Goal: Task Accomplishment & Management: Manage account settings

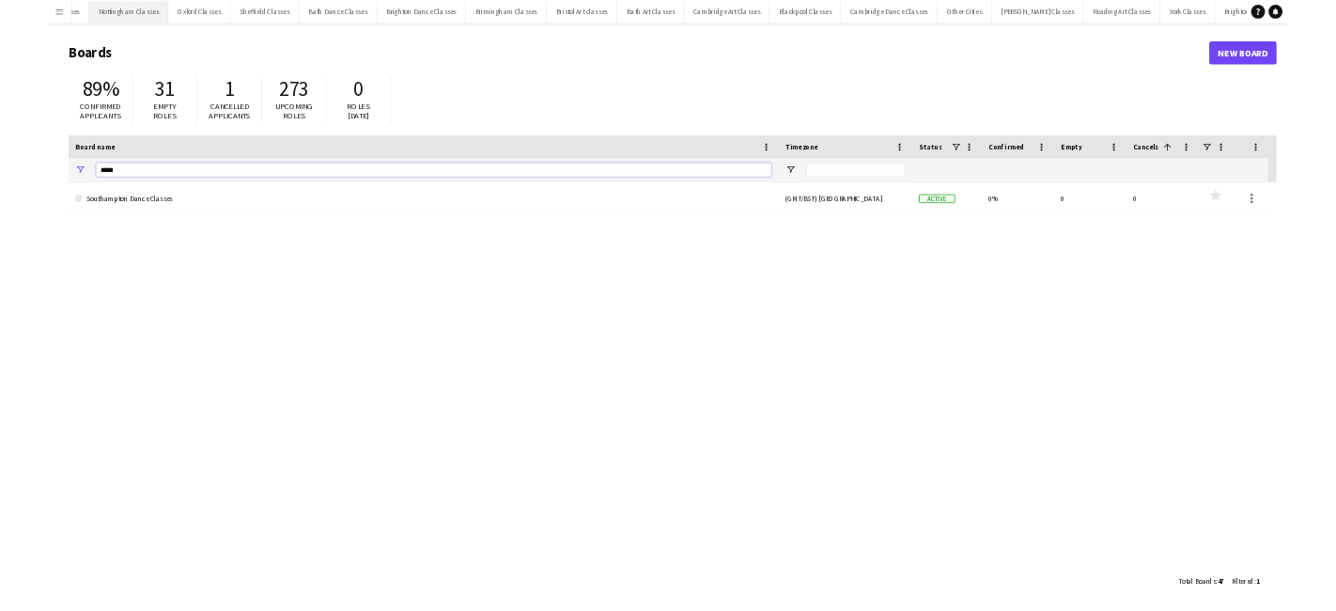
scroll to position [0, 1365]
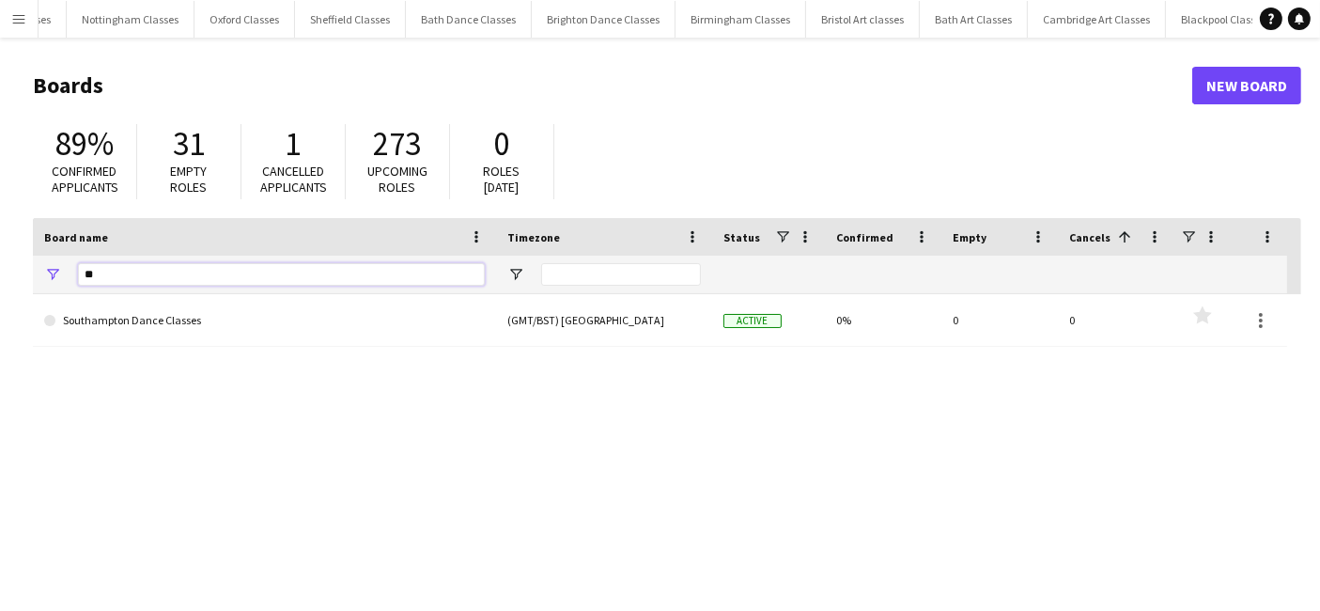
type input "*"
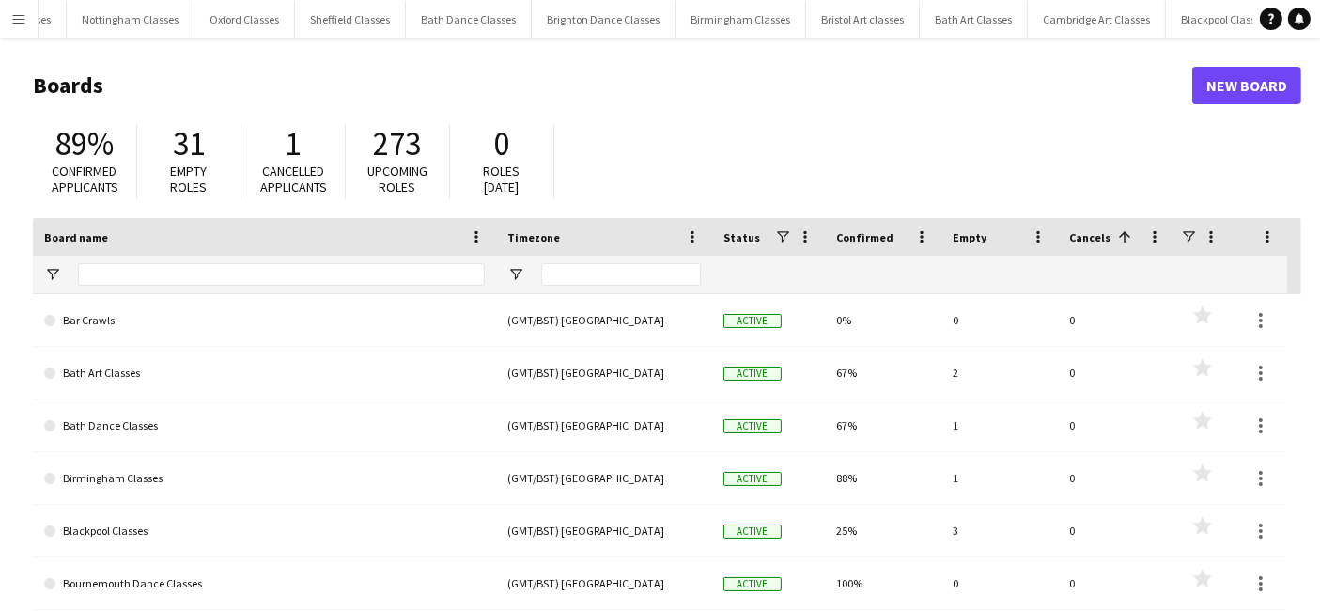
click at [23, 17] on app-icon "Menu" at bounding box center [18, 18] width 15 height 15
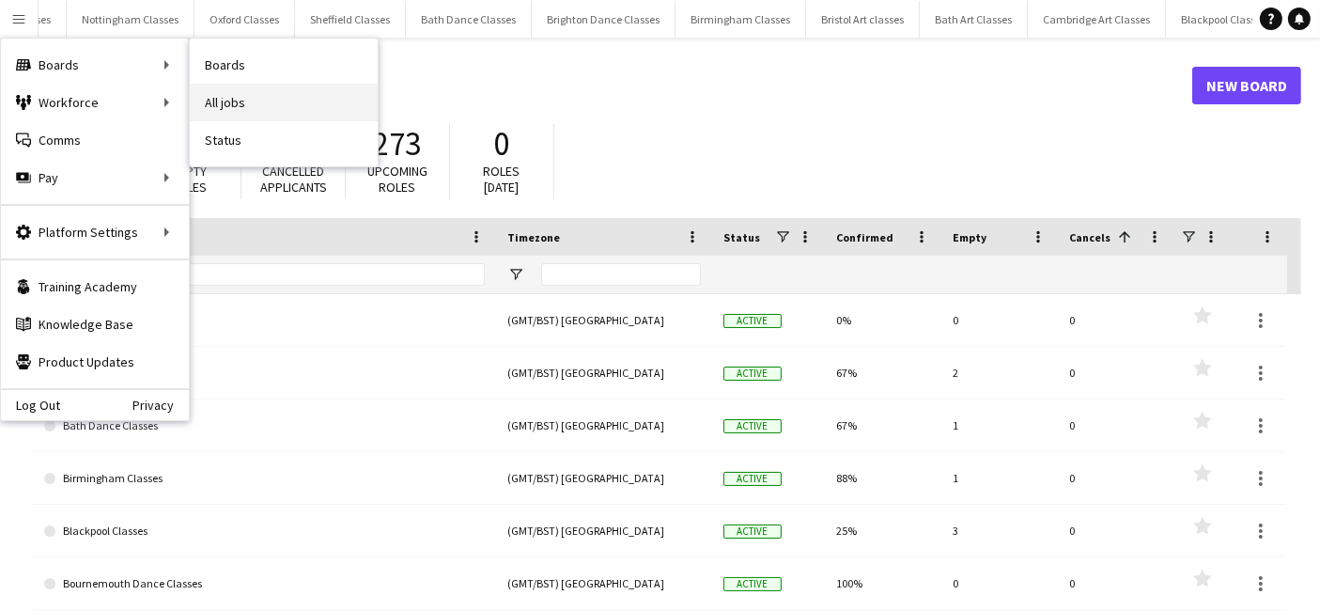
click at [240, 97] on link "All jobs" at bounding box center [284, 103] width 188 height 38
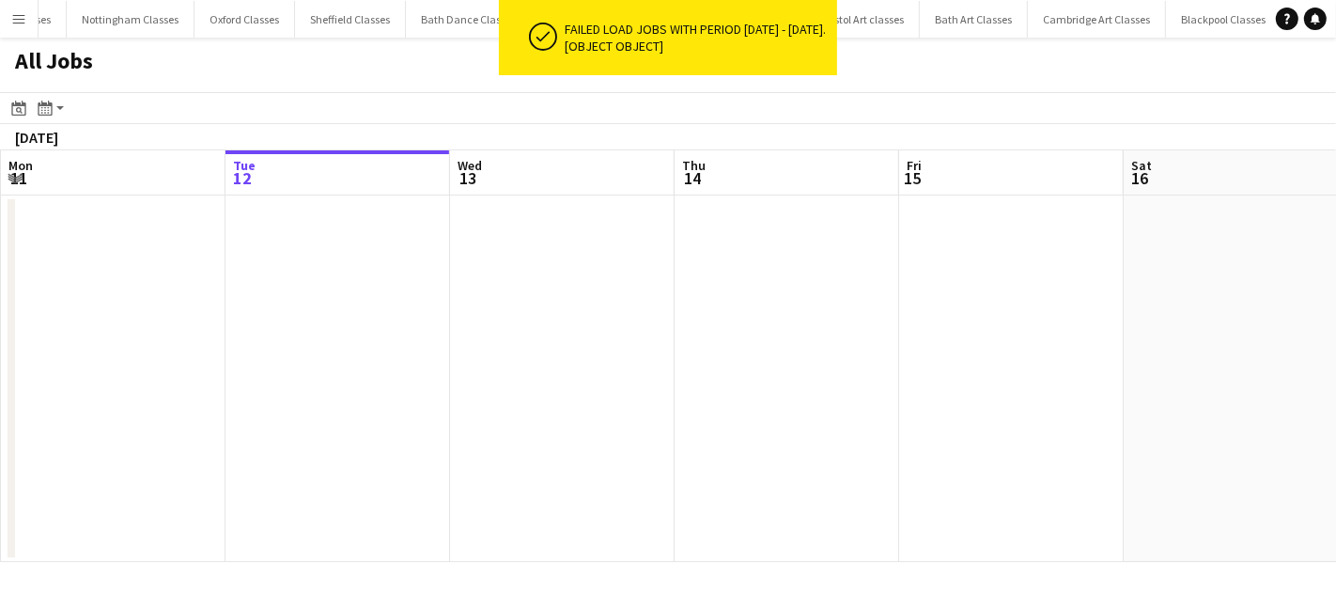
scroll to position [0, 451]
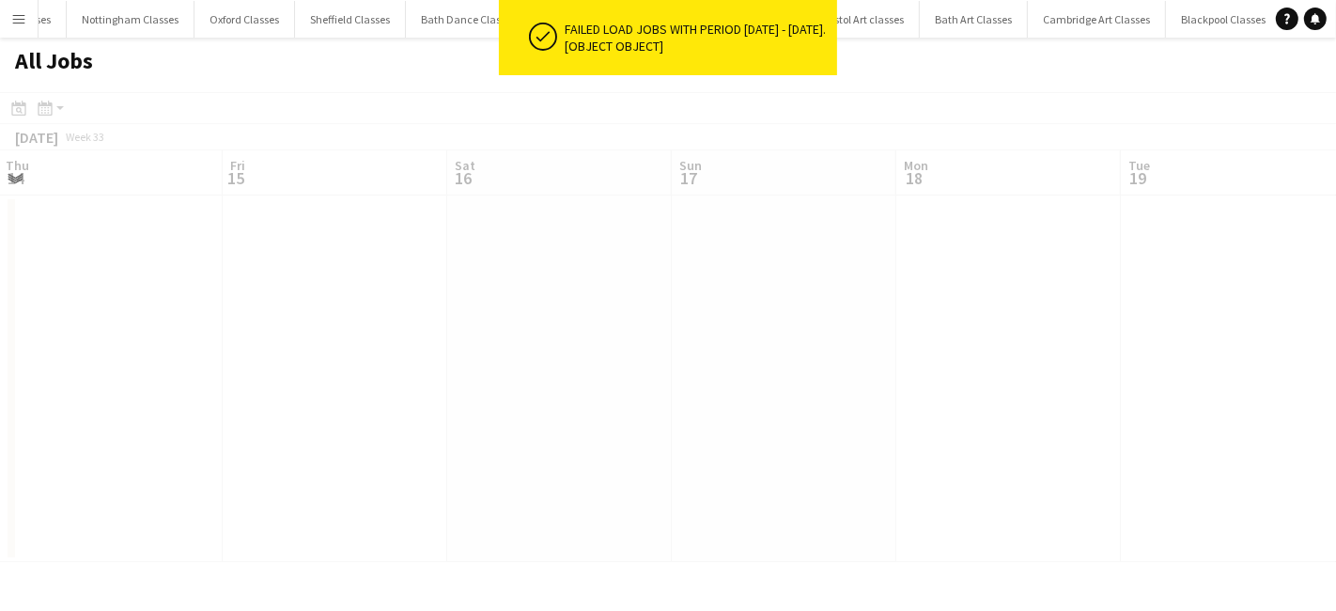
click at [147, 377] on app-all-jobs "All Jobs Date picker [DATE] [DATE] [DATE] M [DATE] T [DATE] W [DATE] T [DATE] F…" at bounding box center [668, 300] width 1336 height 524
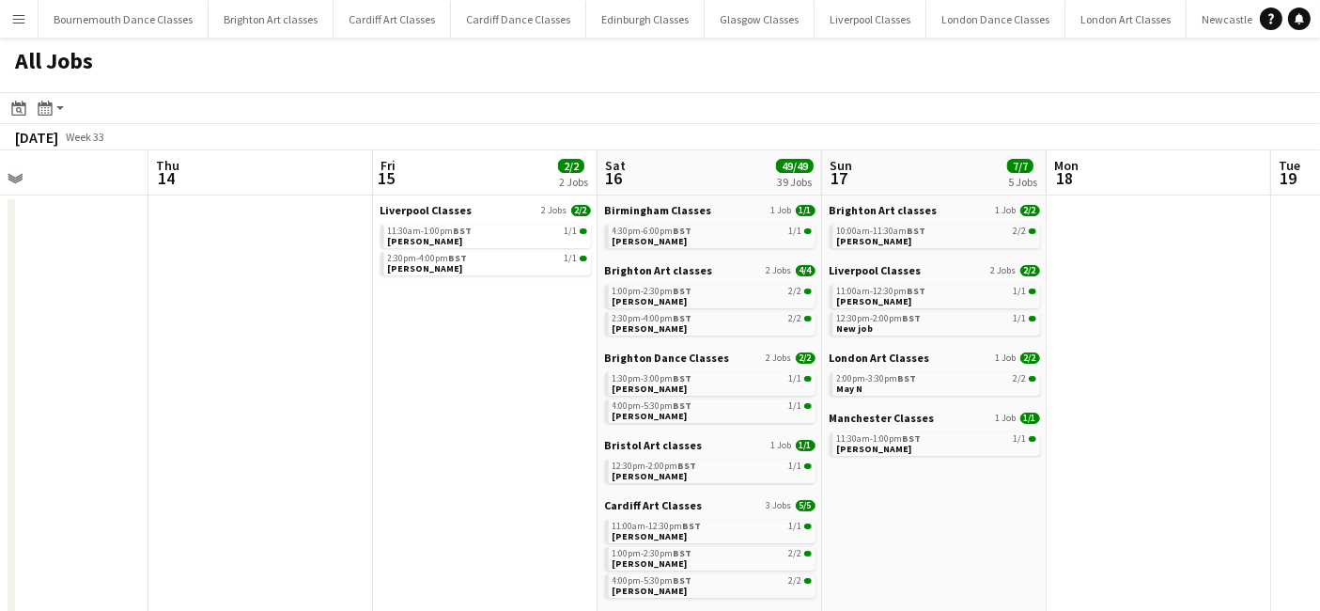
drag, startPoint x: 1028, startPoint y: 395, endPoint x: 488, endPoint y: 455, distance: 542.4
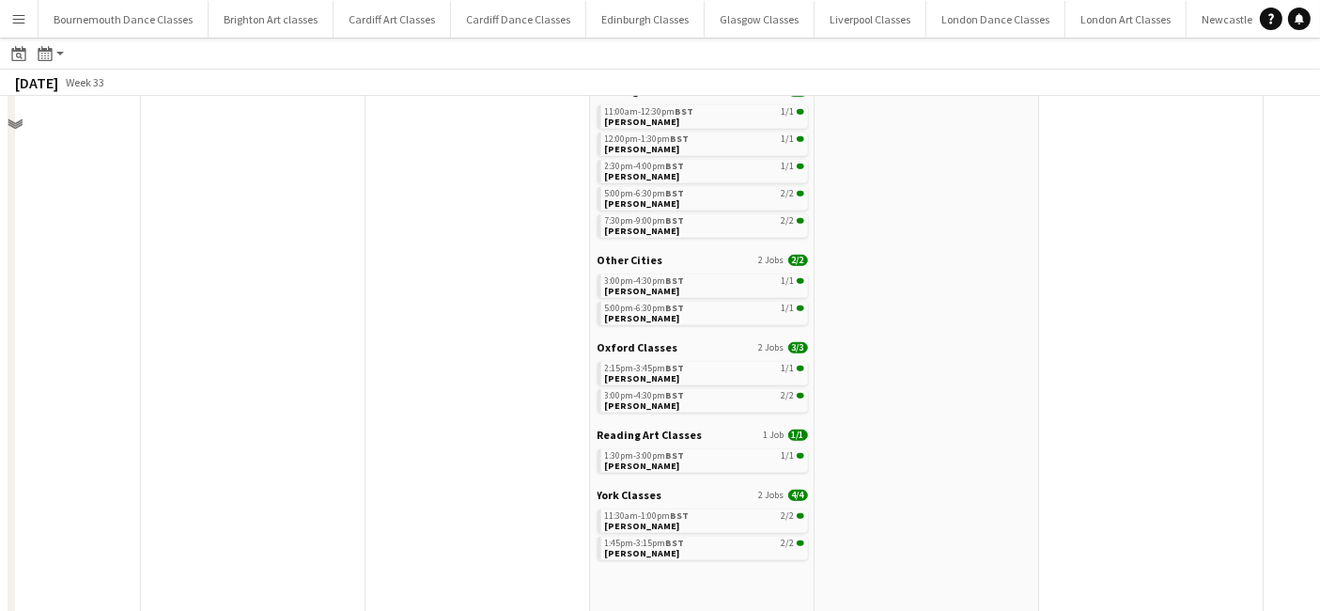
scroll to position [1275, 0]
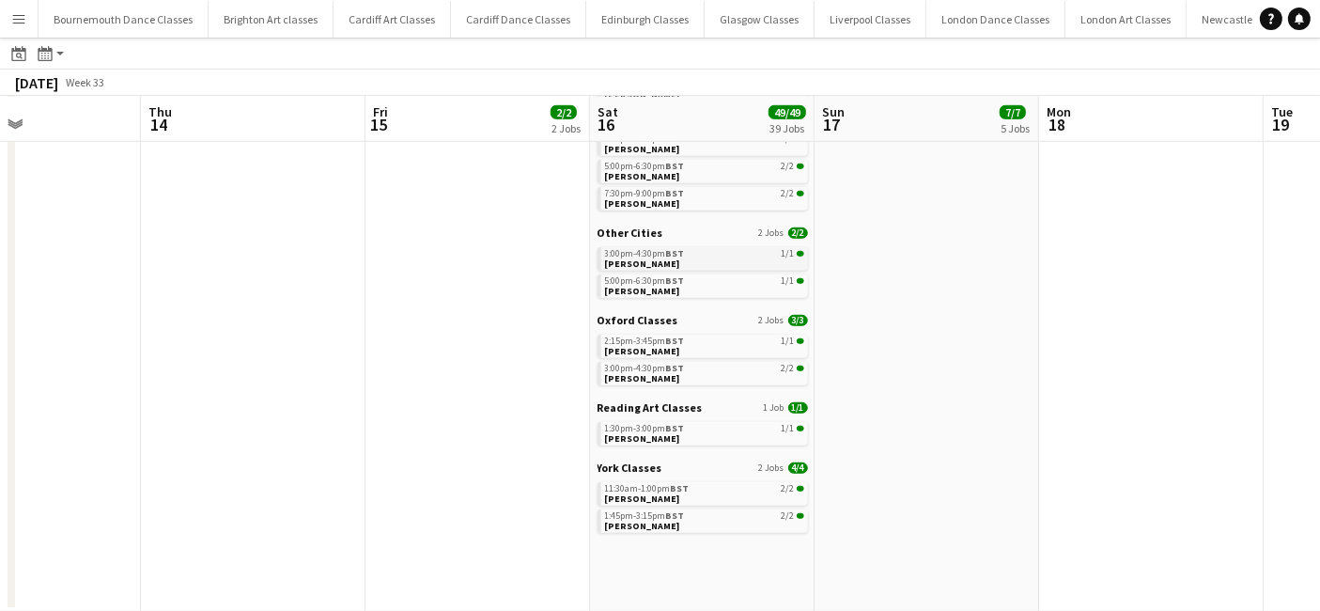
click at [684, 255] on div "3:00pm-4:30pm BST 1/1" at bounding box center [704, 253] width 199 height 9
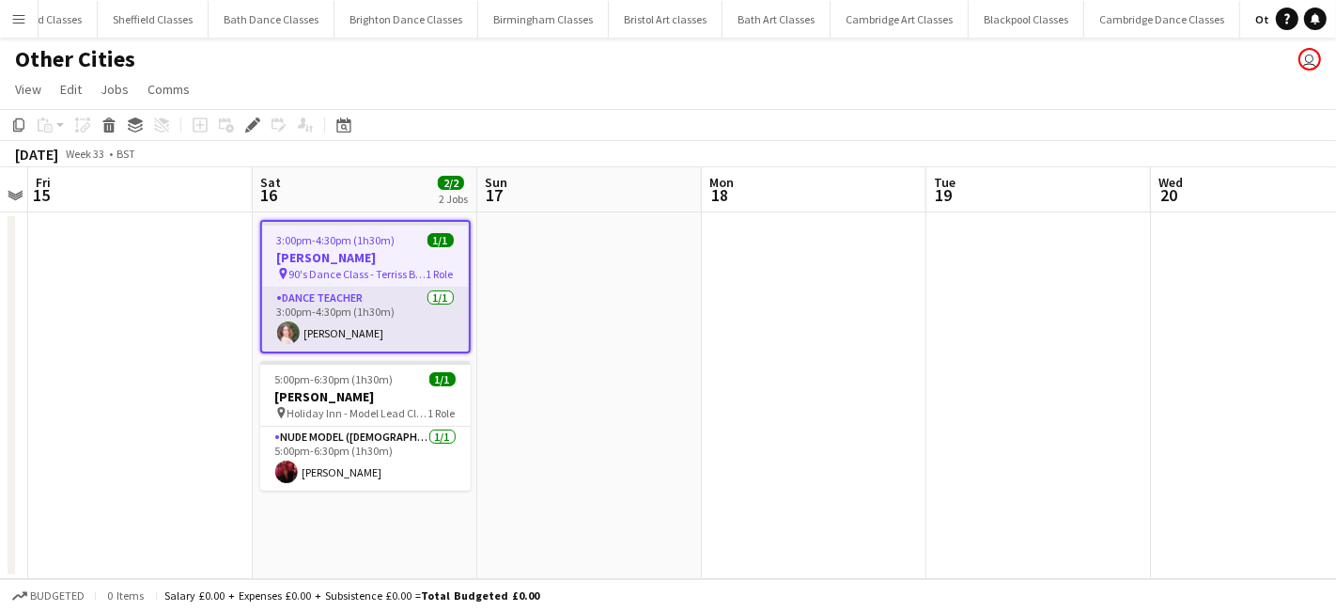
click at [348, 329] on app-card-role "Dance Teacher 1/1 3:00pm-4:30pm (1h30m) Valeria Pérez" at bounding box center [365, 319] width 207 height 64
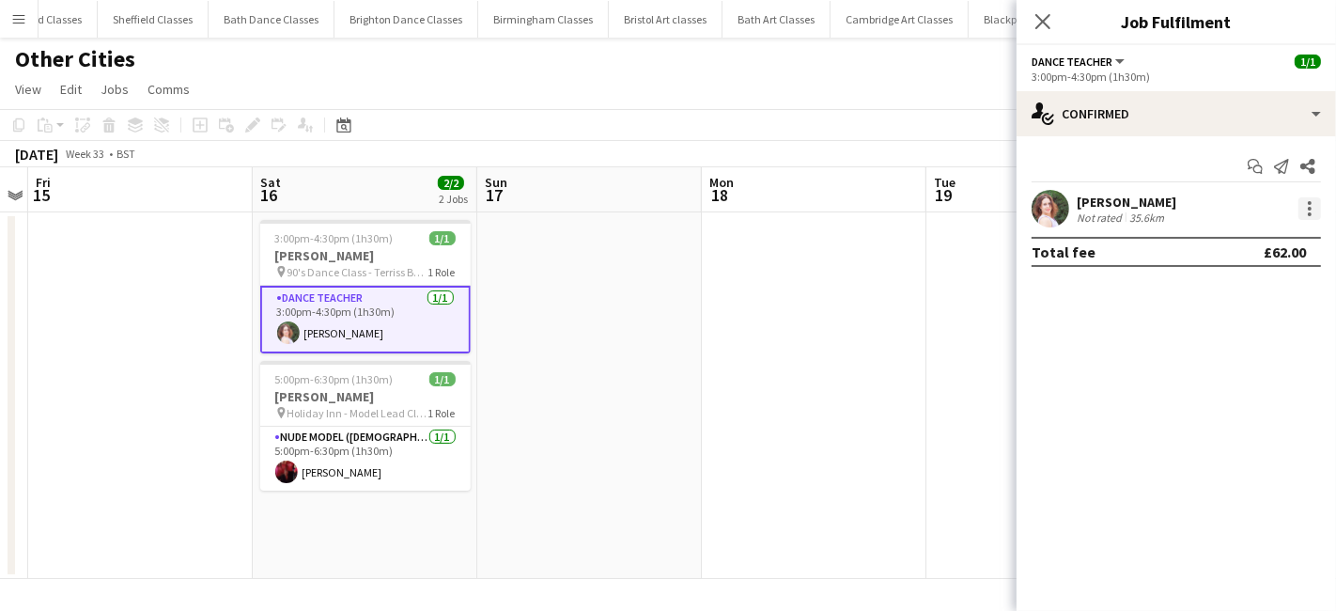
click at [1303, 210] on div at bounding box center [1309, 208] width 23 height 23
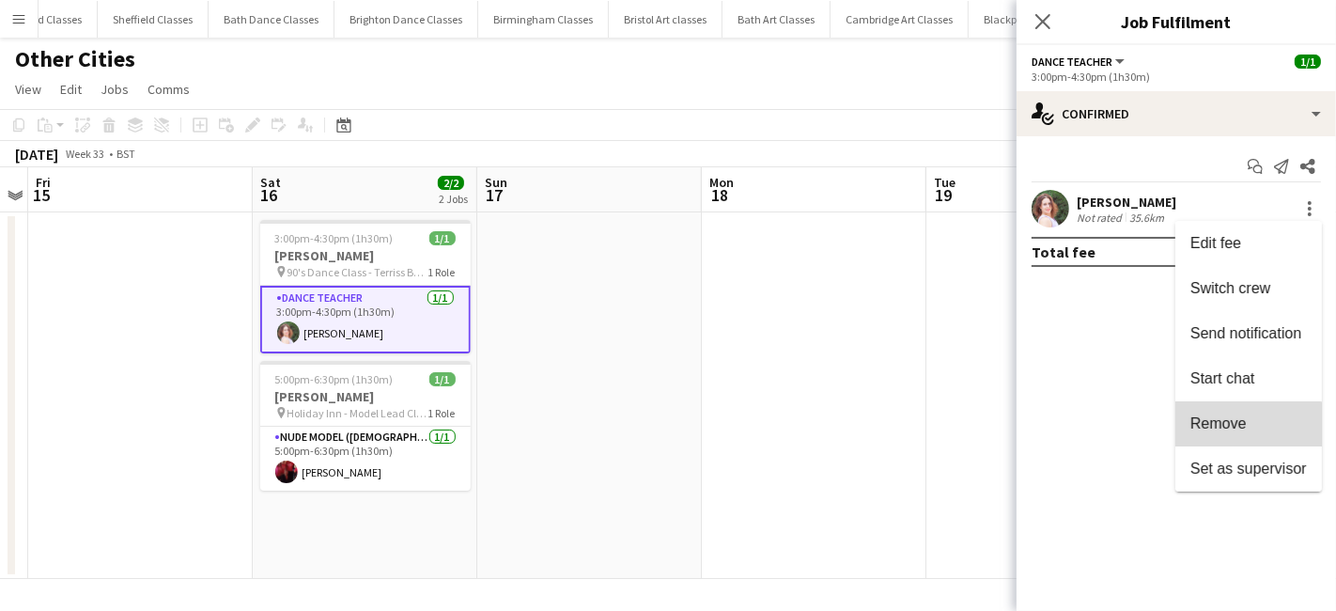
click at [1219, 434] on button "Remove" at bounding box center [1248, 423] width 147 height 45
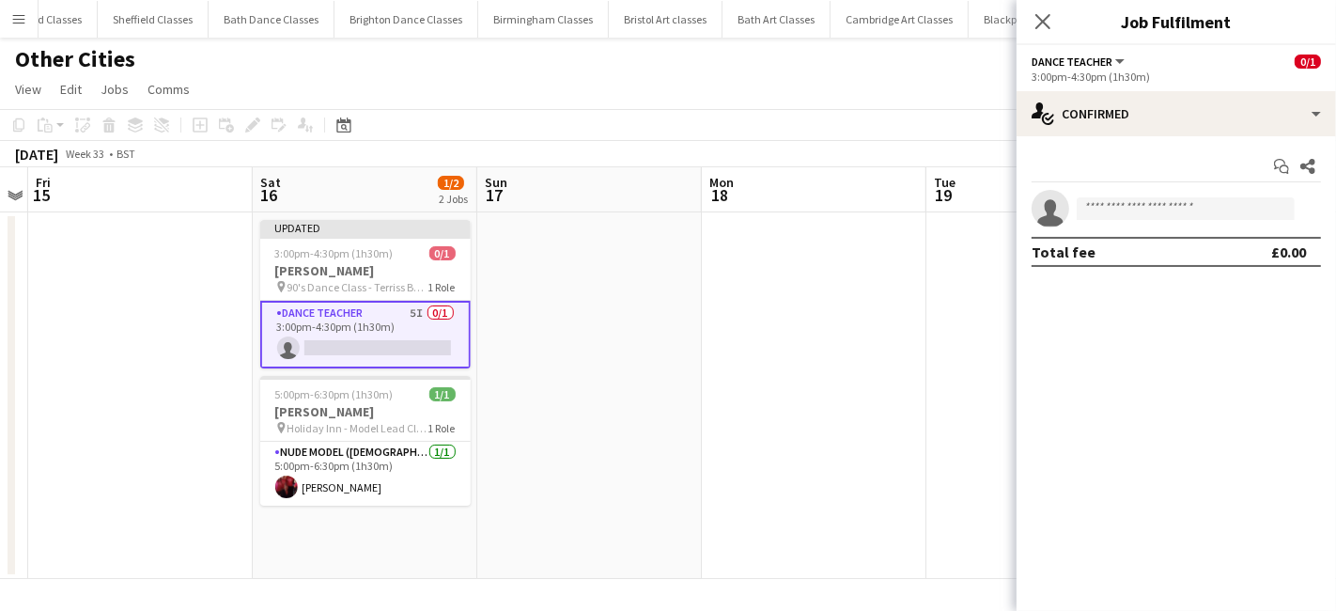
click at [880, 409] on app-date-cell at bounding box center [814, 395] width 224 height 366
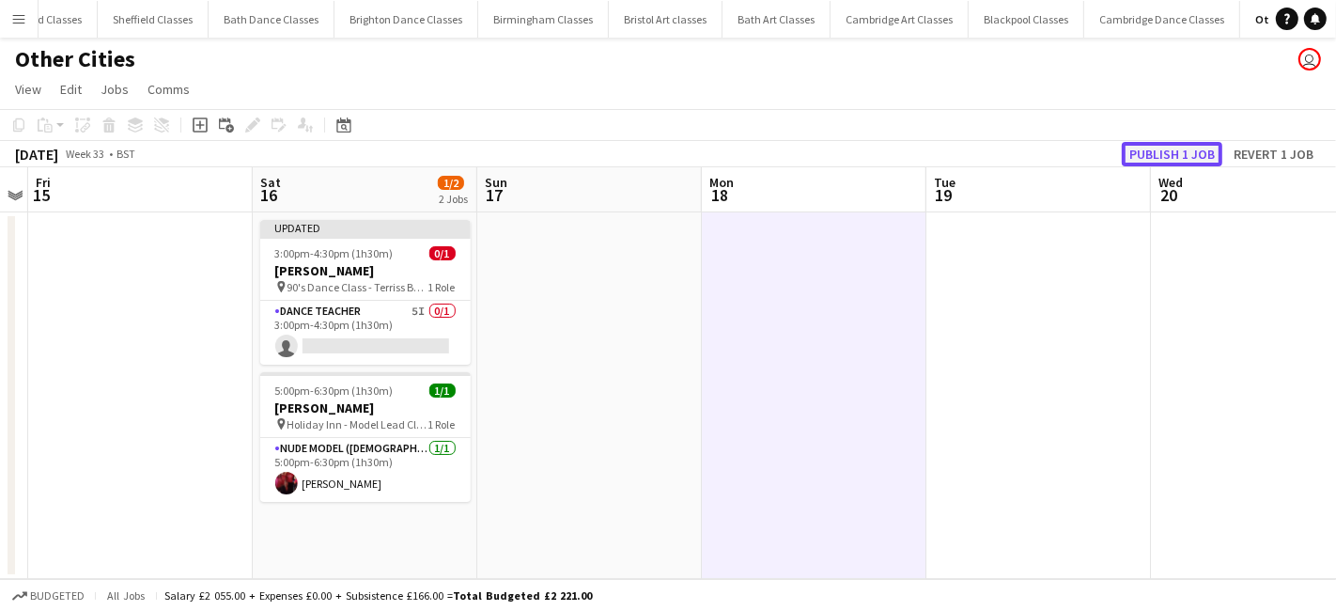
click at [1178, 151] on button "Publish 1 job" at bounding box center [1171, 154] width 101 height 24
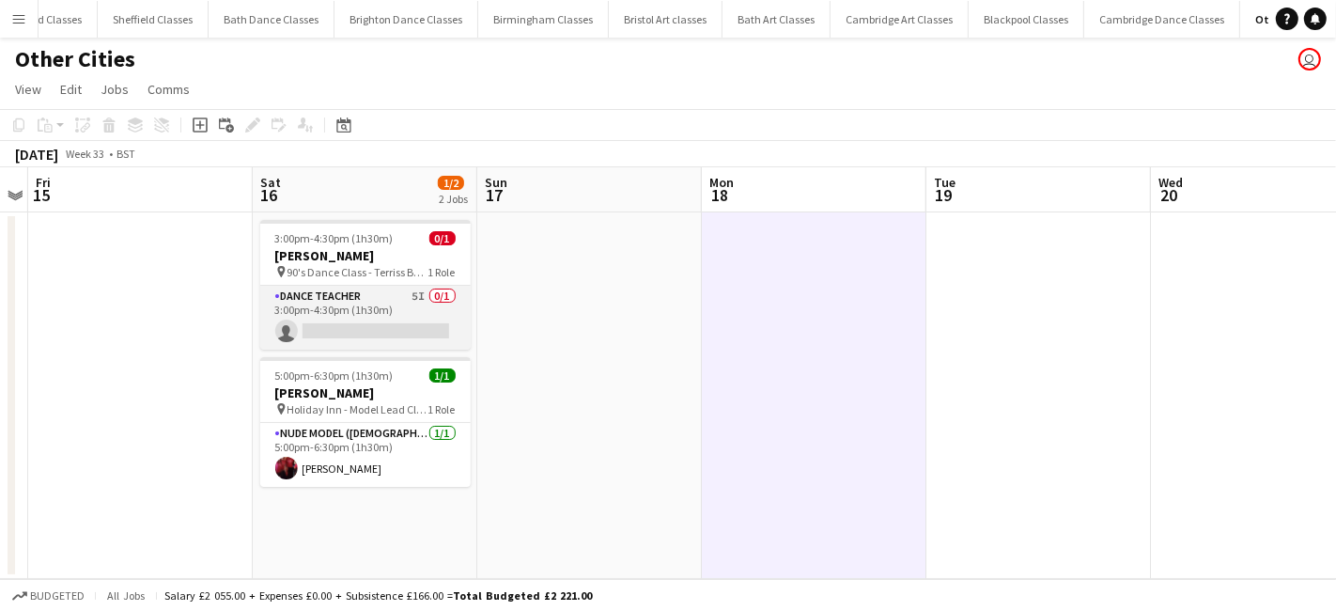
click at [373, 307] on app-card-role "Dance Teacher 5I 0/1 3:00pm-4:30pm (1h30m) single-neutral-actions" at bounding box center [365, 318] width 210 height 64
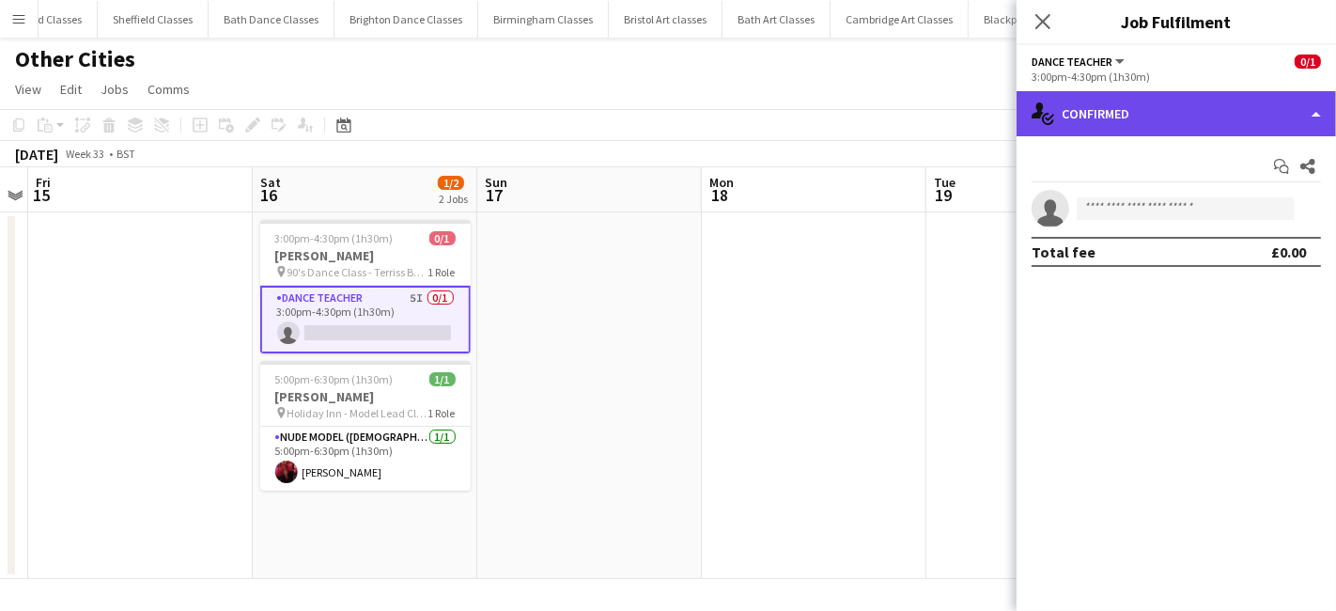
click at [1240, 105] on div "single-neutral-actions-check-2 Confirmed" at bounding box center [1175, 113] width 319 height 45
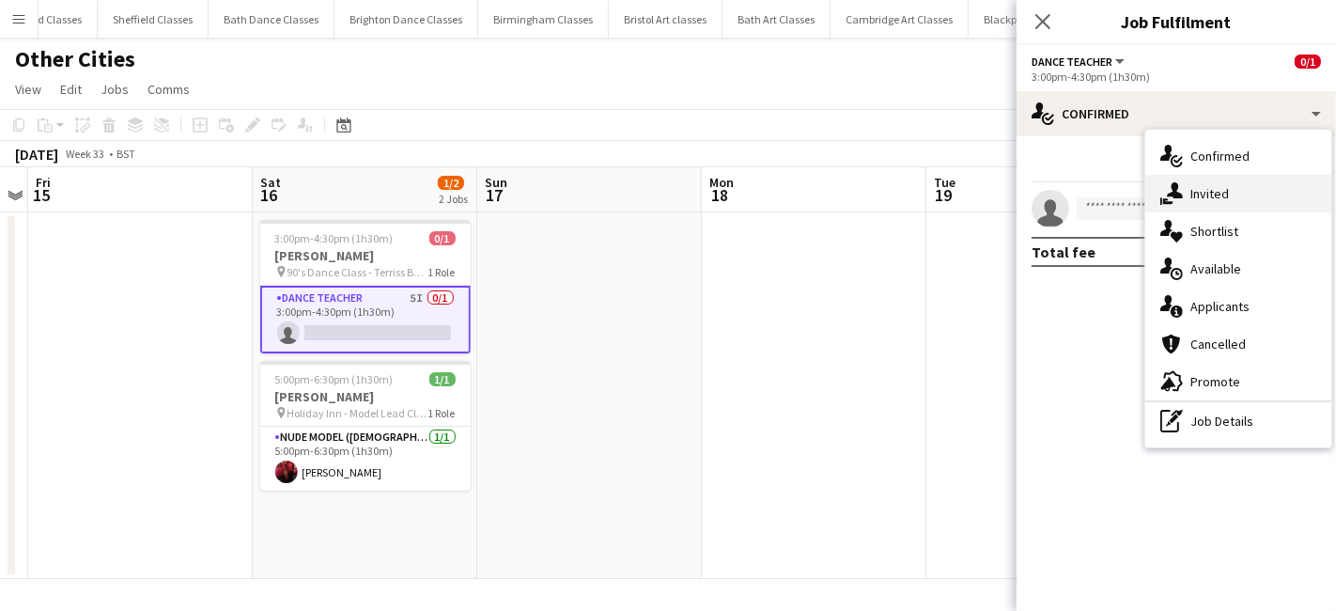
click at [1239, 204] on div "single-neutral-actions-share-1 Invited" at bounding box center [1238, 194] width 186 height 38
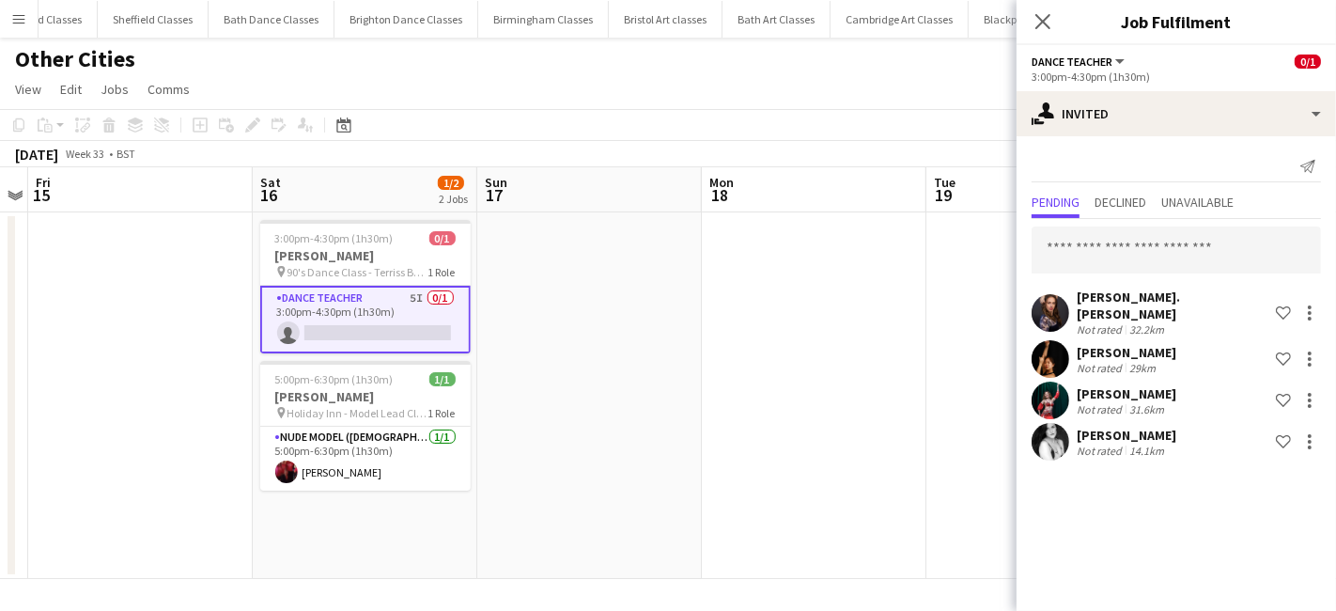
click at [1124, 272] on div "Ashley St. John Not rated 32.2km Shortlist crew wenqiu jiang Not rated 29km Sho…" at bounding box center [1175, 341] width 319 height 245
click at [1123, 263] on input "text" at bounding box center [1175, 249] width 289 height 47
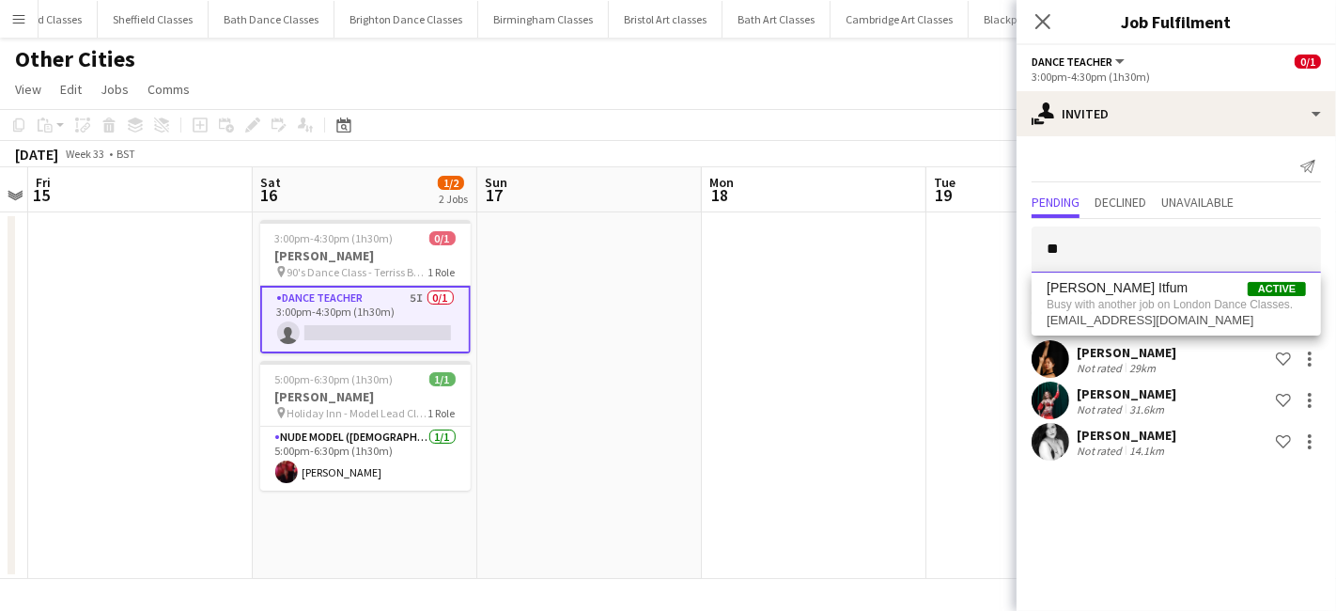
type input "*"
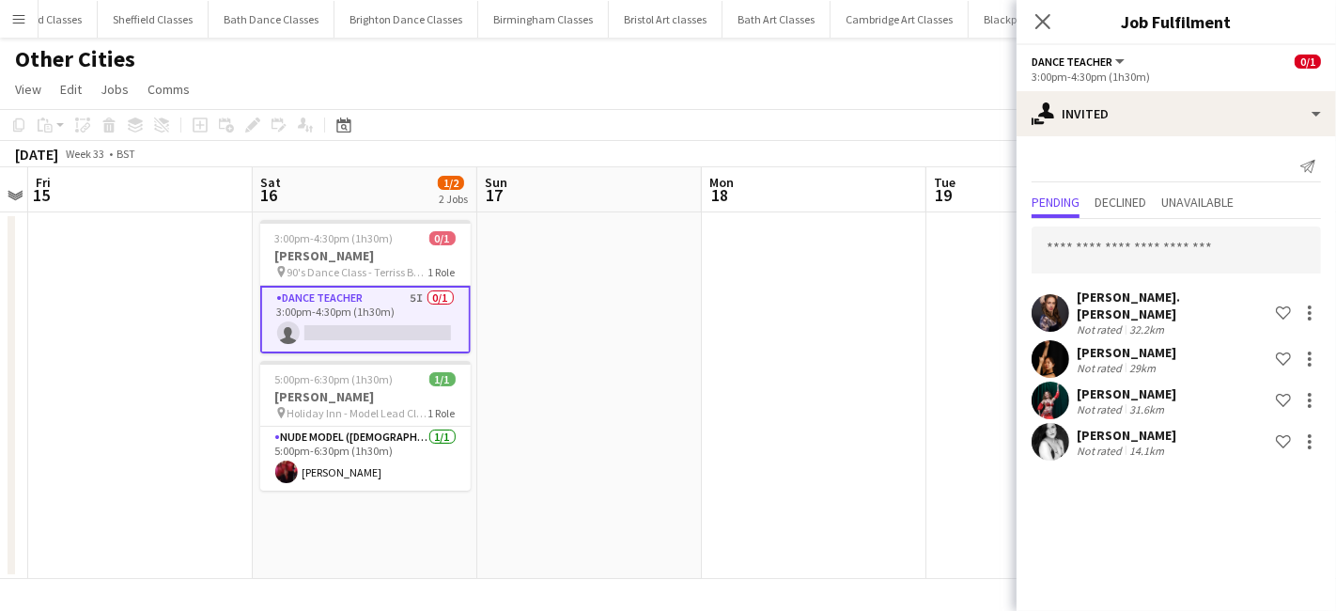
click at [777, 339] on app-date-cell at bounding box center [814, 395] width 224 height 366
